Goal: Task Accomplishment & Management: Use online tool/utility

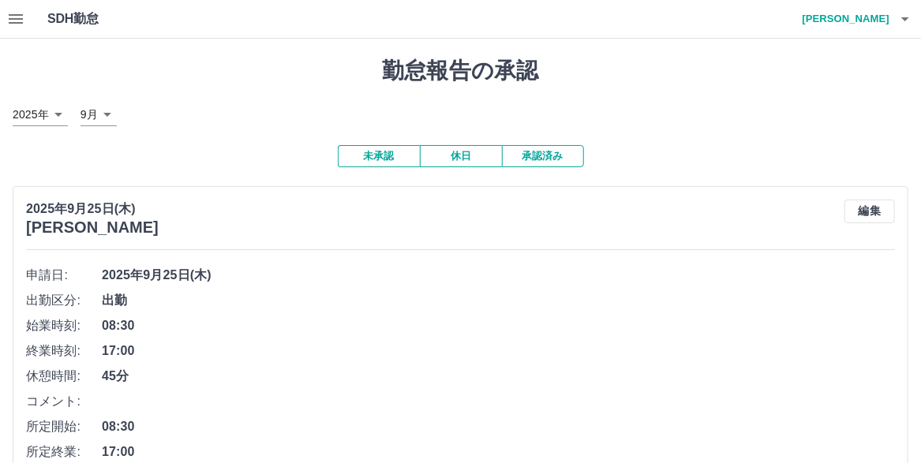
click at [868, 22] on h4 "[PERSON_NAME]" at bounding box center [841, 19] width 95 height 38
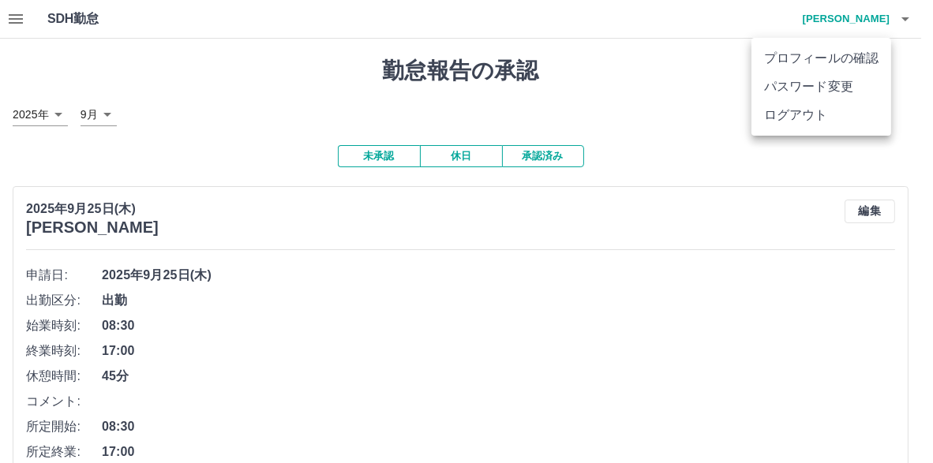
click at [817, 129] on li "ログアウト" at bounding box center [821, 115] width 140 height 28
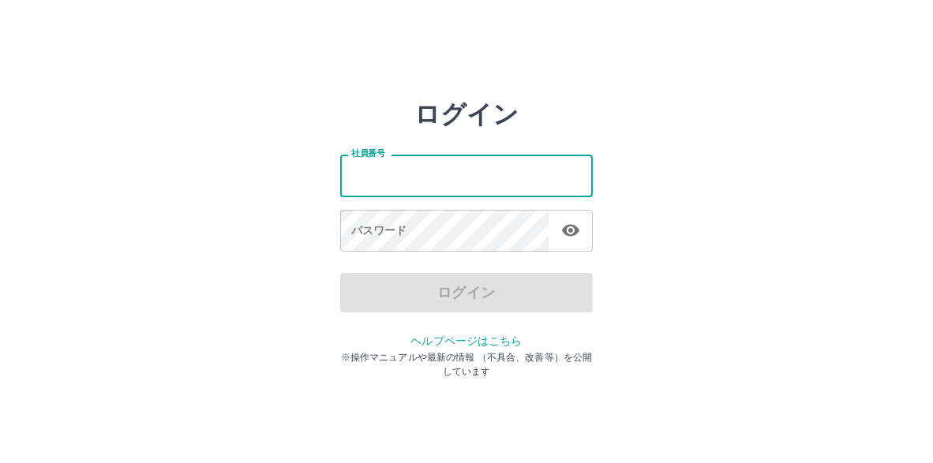
click at [430, 170] on input "社員番号" at bounding box center [466, 176] width 252 height 42
type input "*******"
drag, startPoint x: 394, startPoint y: 174, endPoint x: 366, endPoint y: 168, distance: 28.2
click at [337, 170] on div "ログイン 社員番号 ******* 社員番号 パスワード パスワード ログイン ヘルプページはこちら ※操作マニュアルや最新の情報 （不具合、改善等）を公開し…" at bounding box center [466, 225] width 933 height 252
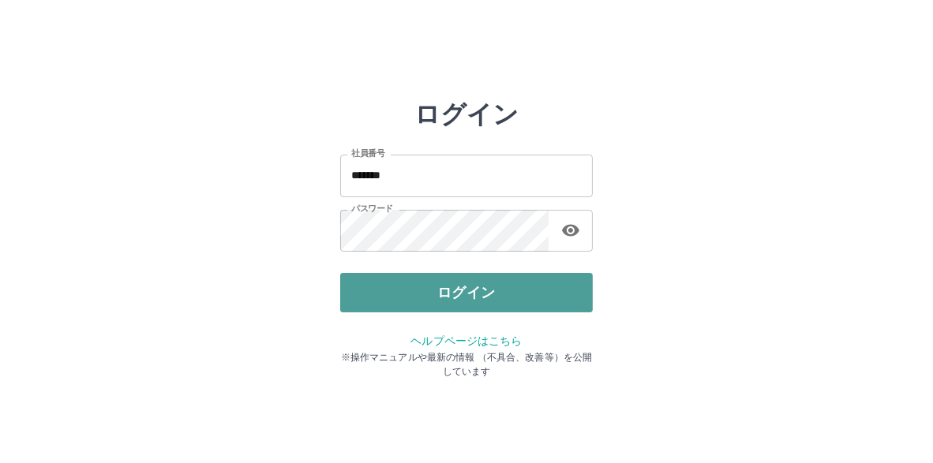
click at [465, 302] on button "ログイン" at bounding box center [466, 292] width 252 height 39
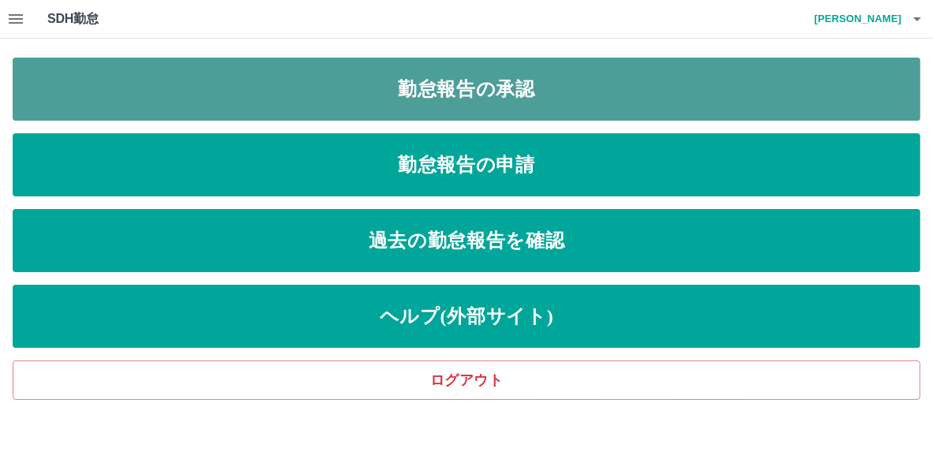
click at [436, 101] on link "勤怠報告の承認" at bounding box center [466, 89] width 907 height 63
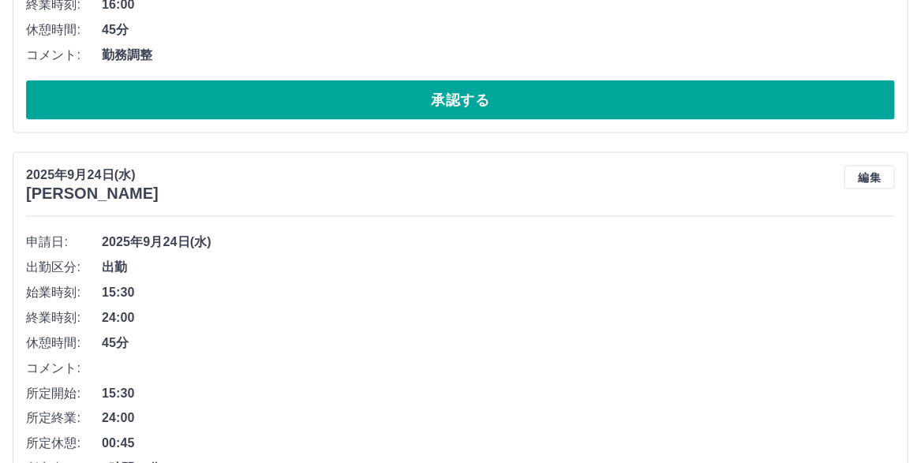
scroll to position [789, 0]
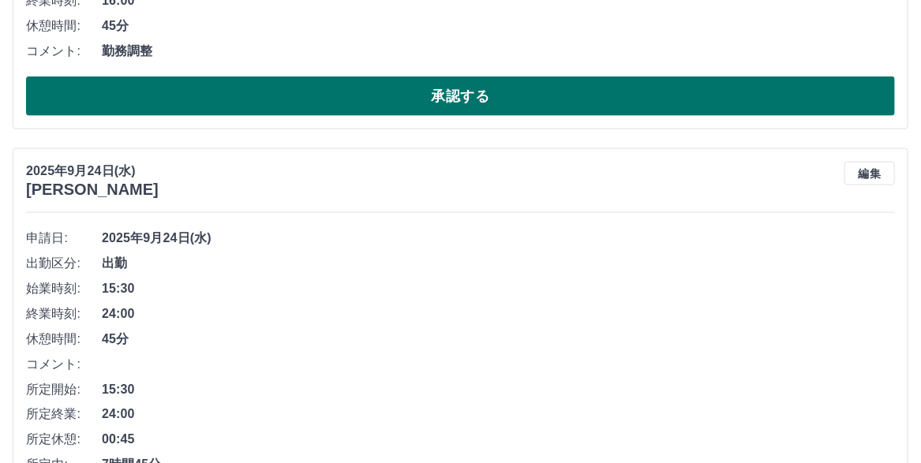
click at [449, 116] on button "承認する" at bounding box center [460, 96] width 869 height 39
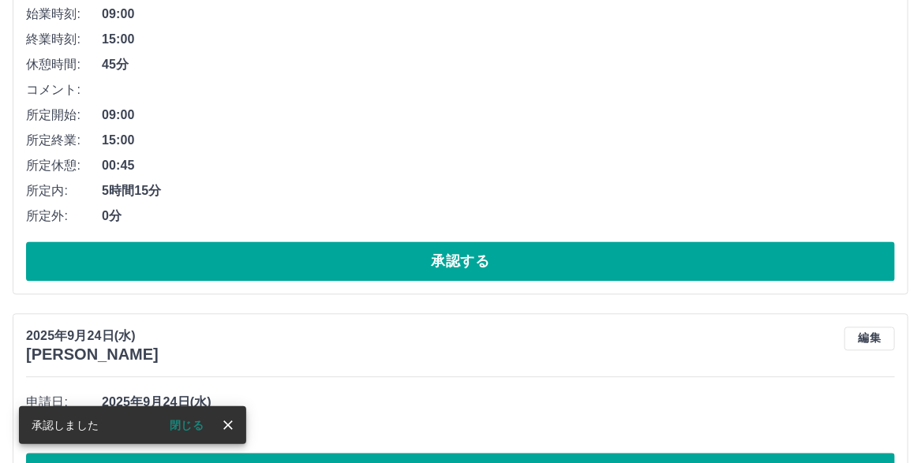
scroll to position [1232, 0]
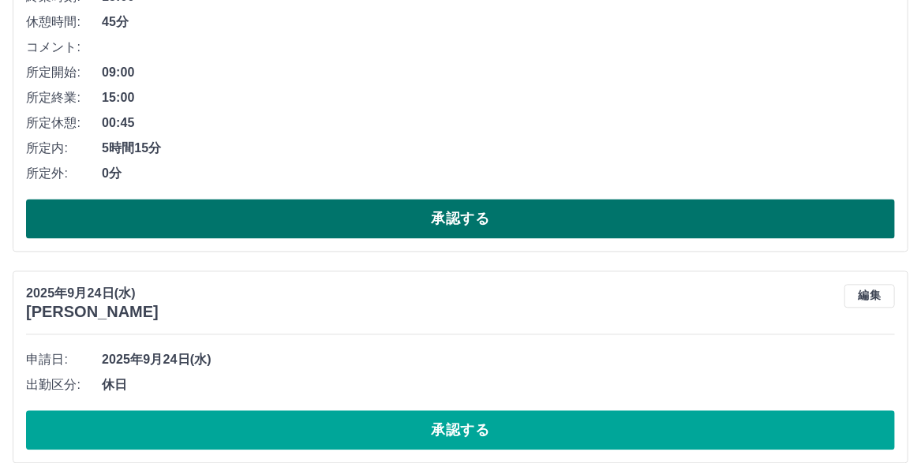
click at [451, 238] on button "承認する" at bounding box center [460, 218] width 869 height 39
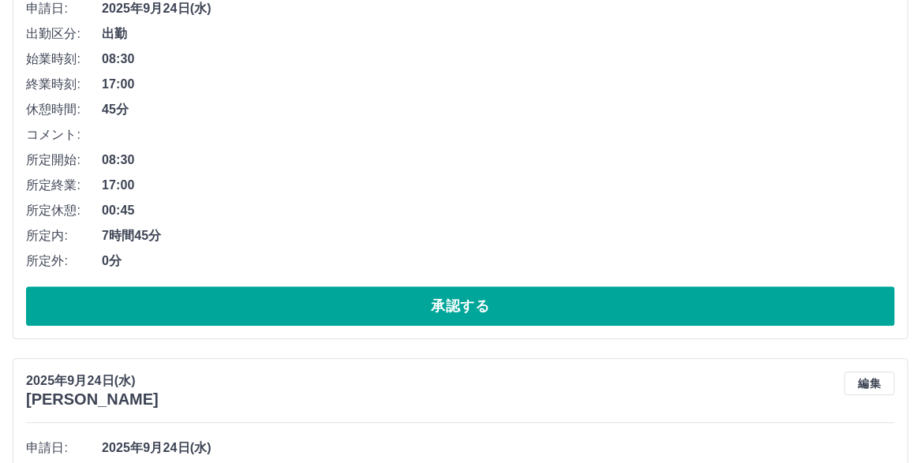
scroll to position [3893, 0]
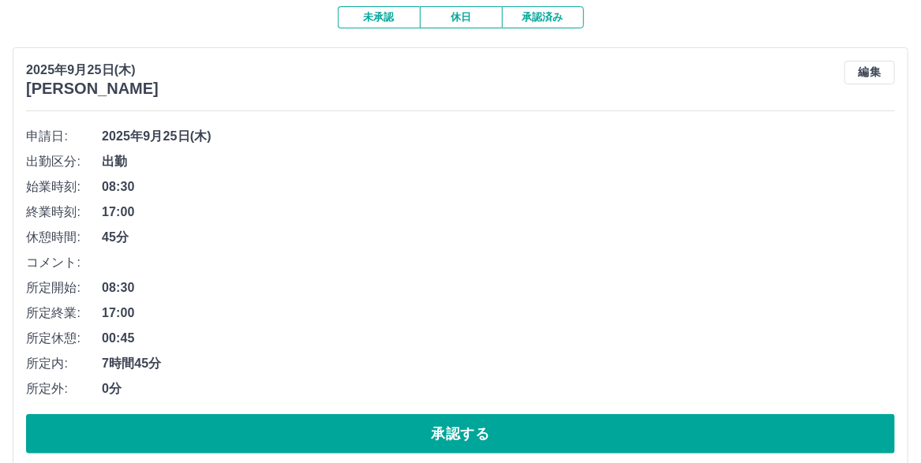
scroll to position [0, 0]
